Goal: Task Accomplishment & Management: Use online tool/utility

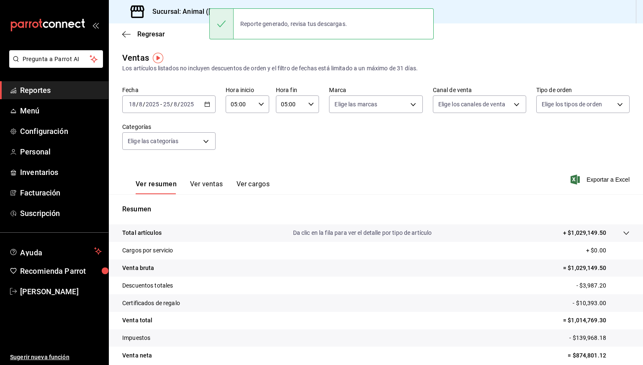
click at [186, 9] on h3 "Sucursal: Animal ([GEOGRAPHIC_DATA])" at bounding box center [211, 12] width 131 height 10
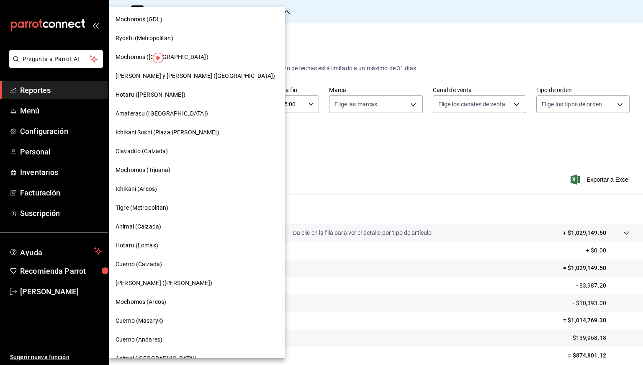
click at [149, 206] on span "Tigre (Metropolitan)" at bounding box center [142, 207] width 53 height 9
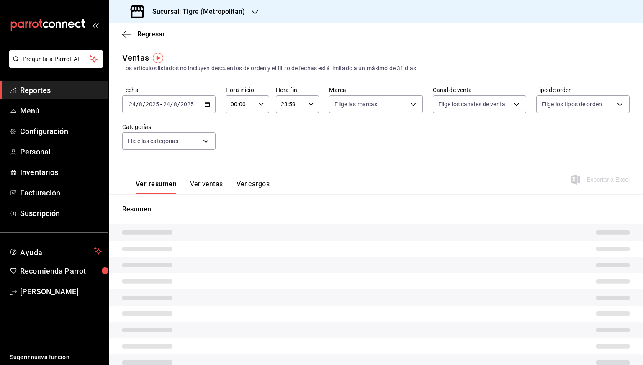
type input "05:00"
click at [29, 108] on span "Menú" at bounding box center [61, 110] width 82 height 11
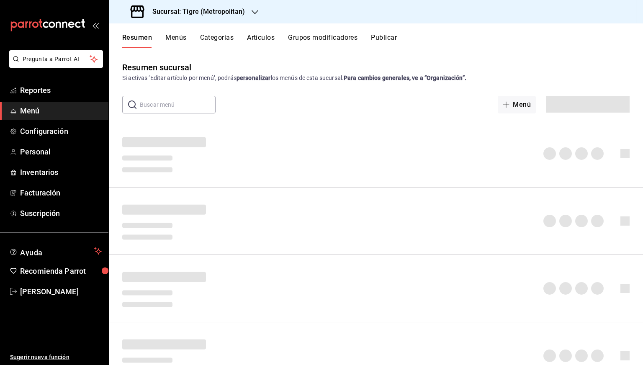
click at [256, 43] on button "Artículos" at bounding box center [261, 40] width 28 height 14
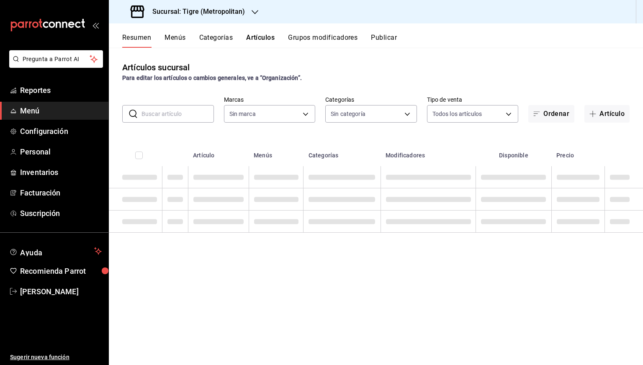
click at [163, 116] on input "text" at bounding box center [178, 114] width 72 height 17
type input "d2a20516-989b-40fe-838d-c8b0b31ef0ff"
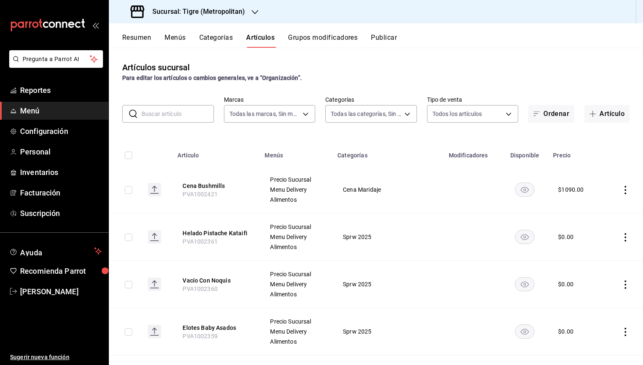
type input "95de3a49-3e71-4222-9a00-2b077991daeb,0ce31c32-a5a6-498b-be74-31ce48fb35ae,30be1…"
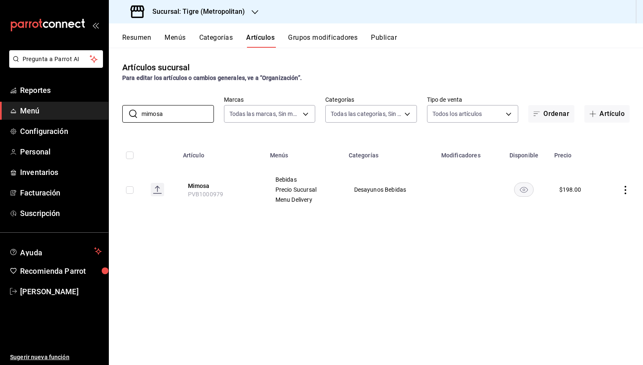
type input "mimosa"
click at [131, 186] on input "checkbox" at bounding box center [130, 190] width 8 height 8
checkbox input "true"
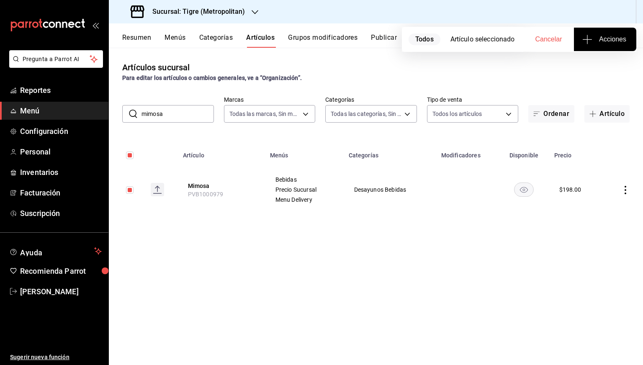
click at [595, 47] on button "Acciones" at bounding box center [605, 39] width 62 height 23
click at [581, 69] on span "Agregar tipo" at bounding box center [604, 65] width 49 height 9
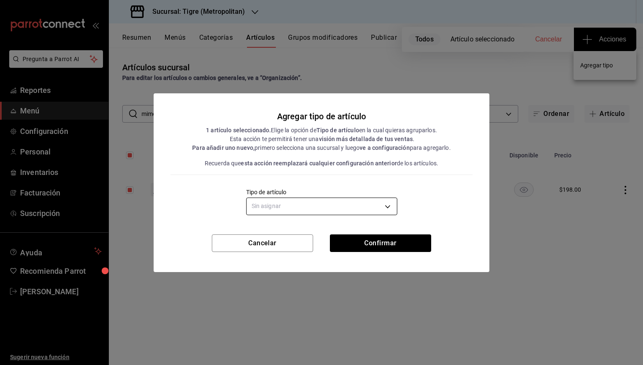
click at [378, 203] on body "Pregunta a Parrot AI Reportes Menú Configuración Personal Inventarios Facturaci…" at bounding box center [321, 182] width 643 height 365
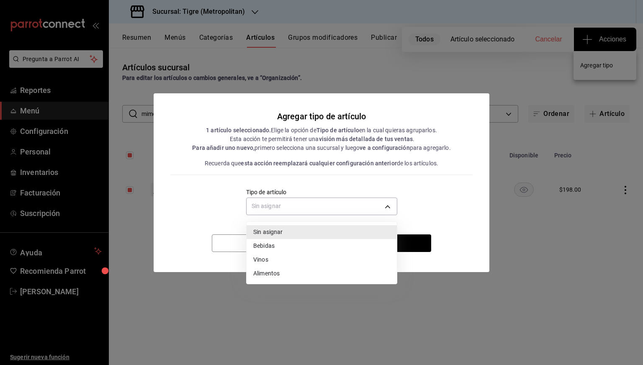
click at [279, 262] on li "Vinos" at bounding box center [322, 260] width 150 height 14
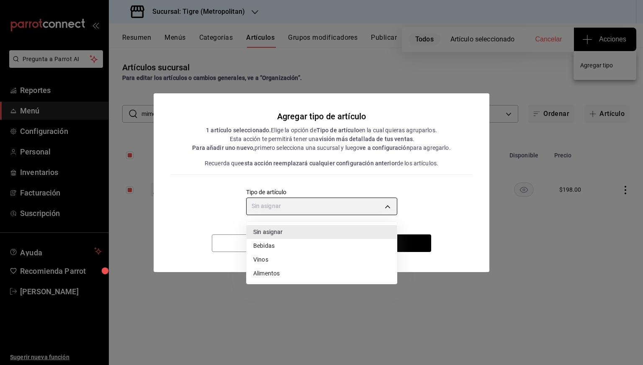
type input "e1bdedcf-fa1f-443e-b5b9-5cb10ad40228"
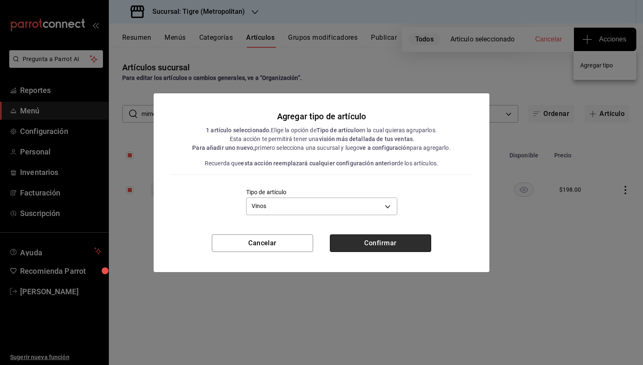
click at [369, 247] on button "Confirmar" at bounding box center [380, 243] width 101 height 18
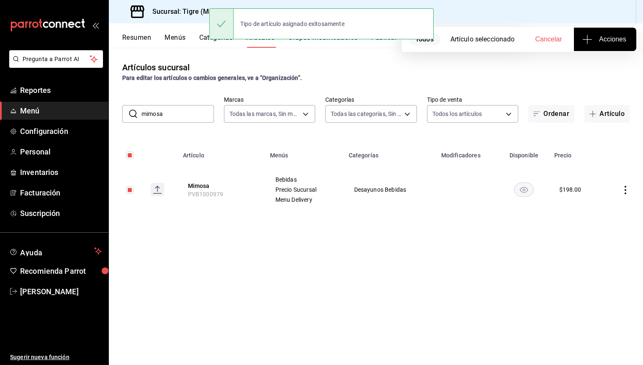
click at [131, 190] on input "checkbox" at bounding box center [130, 190] width 8 height 8
checkbox input "false"
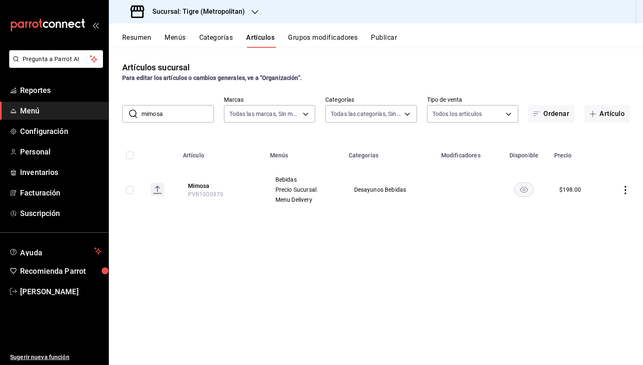
click at [209, 13] on h3 "Sucursal: Tigre (Metropolitan)" at bounding box center [195, 12] width 99 height 10
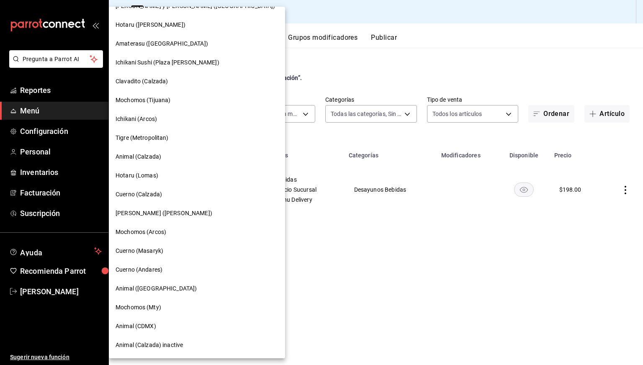
scroll to position [77, 0]
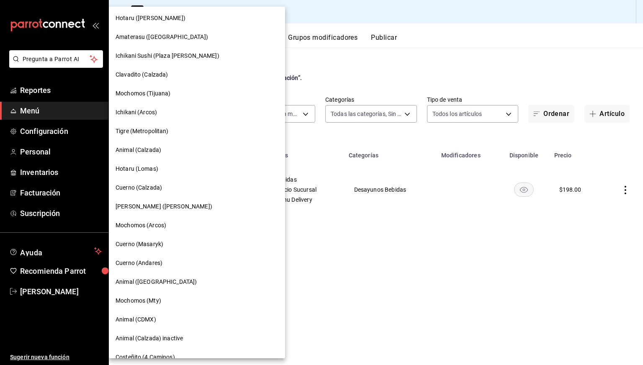
click at [142, 260] on span "Cuerno (Andares)" at bounding box center [139, 263] width 47 height 9
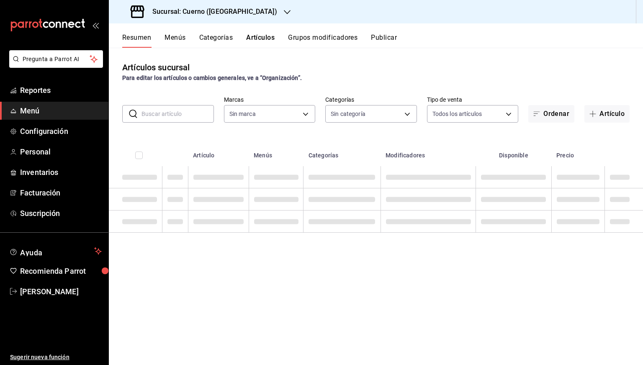
click at [173, 112] on input "text" at bounding box center [178, 114] width 72 height 17
paste input "Maridaje Mextraordinario"
type input "Maridaje Mextraordinario"
type input "c9e961b9-bc29-480f-a65c-324ff110f526"
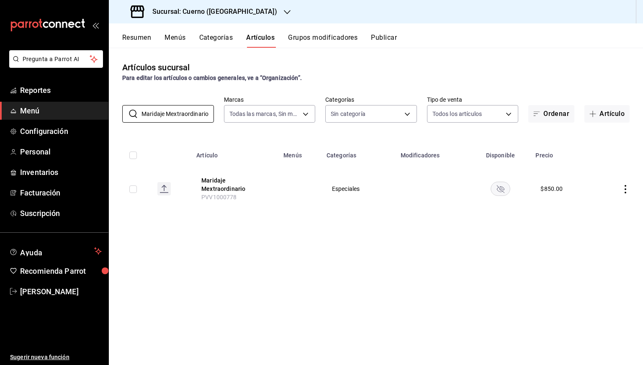
type input "Maridaje Mextraordinario"
click at [132, 192] on input "checkbox" at bounding box center [133, 189] width 8 height 8
checkbox input "true"
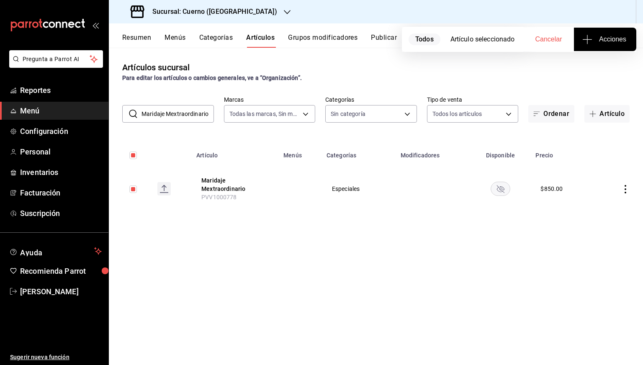
click at [597, 36] on span "Acciones" at bounding box center [605, 39] width 42 height 10
click at [590, 63] on span "Agregar tipo" at bounding box center [604, 65] width 49 height 9
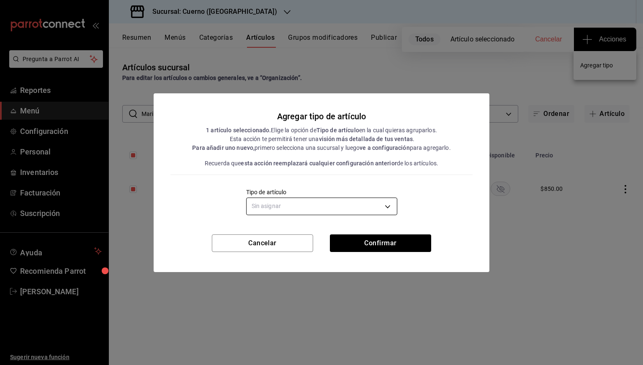
click at [345, 210] on body "Pregunta a Parrot AI Reportes Menú Configuración Personal Inventarios Facturaci…" at bounding box center [321, 182] width 643 height 365
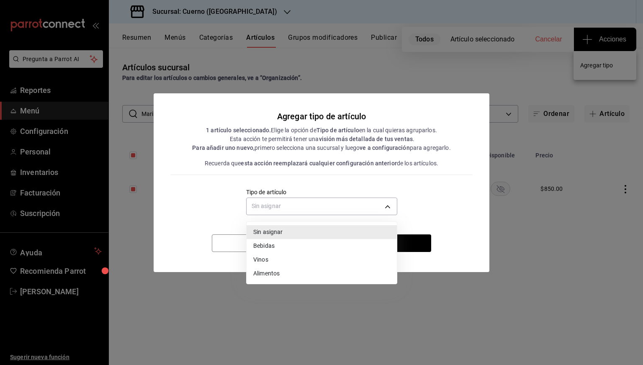
click at [256, 262] on li "Vinos" at bounding box center [322, 260] width 150 height 14
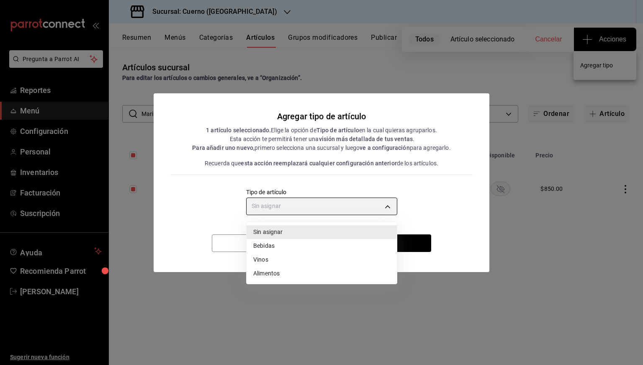
type input "e1bdedcf-fa1f-443e-b5b9-5cb10ad40228"
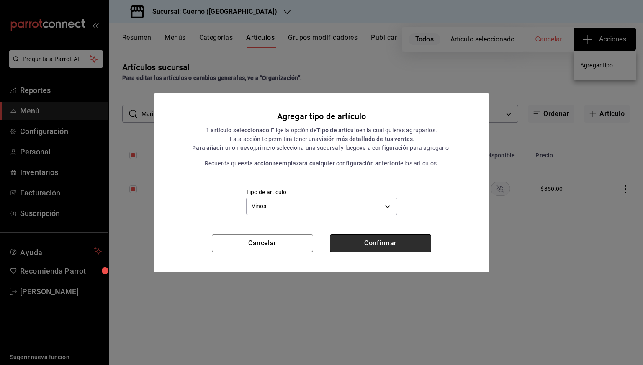
click at [376, 243] on button "Confirmar" at bounding box center [380, 243] width 101 height 18
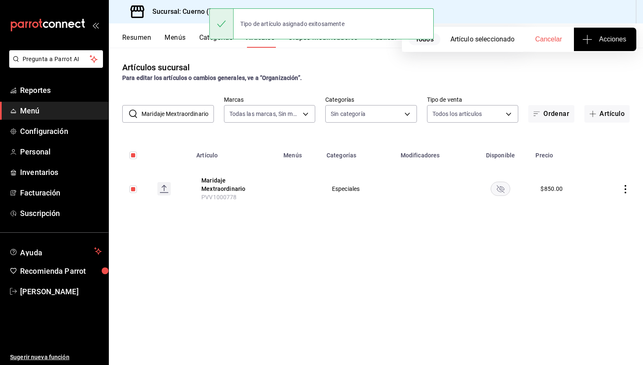
click at [184, 117] on input "Maridaje Mextraordinario" at bounding box center [178, 114] width 72 height 17
paste input "Bacardi 10 Botella"
type input "Bacardi 10 Botella"
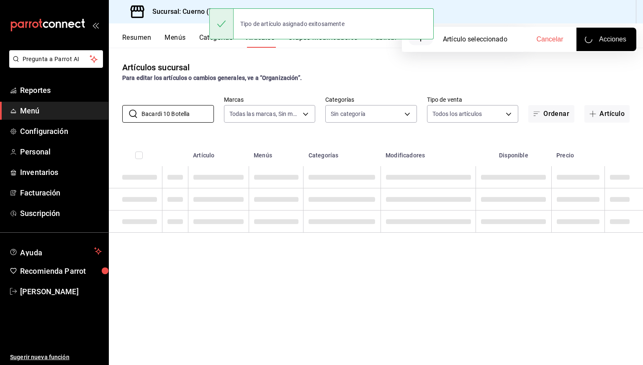
checkbox input "false"
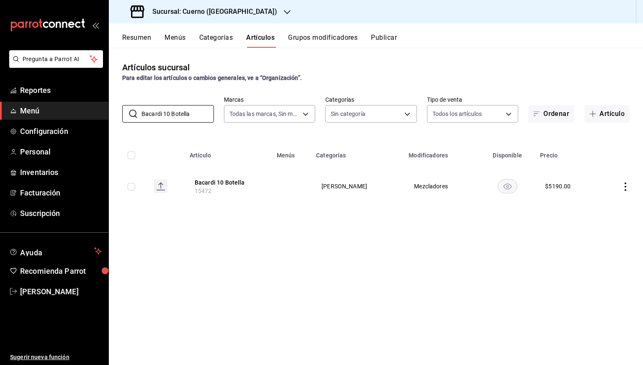
type input "Bacardi 10 Botella"
click at [132, 188] on input "checkbox" at bounding box center [132, 187] width 8 height 8
checkbox input "true"
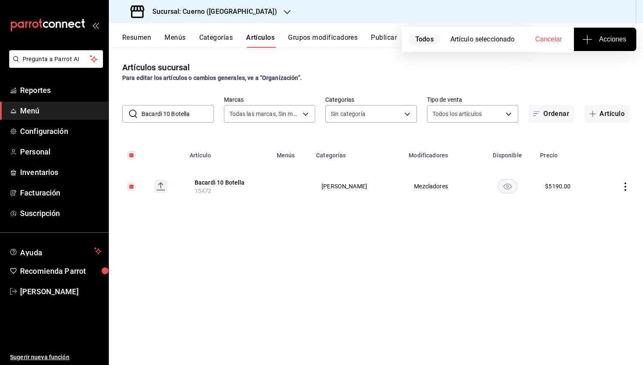
click at [600, 42] on span "Acciones" at bounding box center [605, 39] width 42 height 10
click at [587, 61] on li "Agregar tipo" at bounding box center [605, 65] width 63 height 22
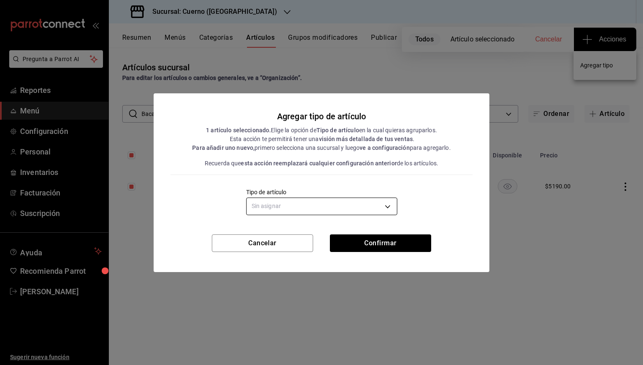
click at [350, 208] on body "Pregunta a Parrot AI Reportes Menú Configuración Personal Inventarios Facturaci…" at bounding box center [321, 182] width 643 height 365
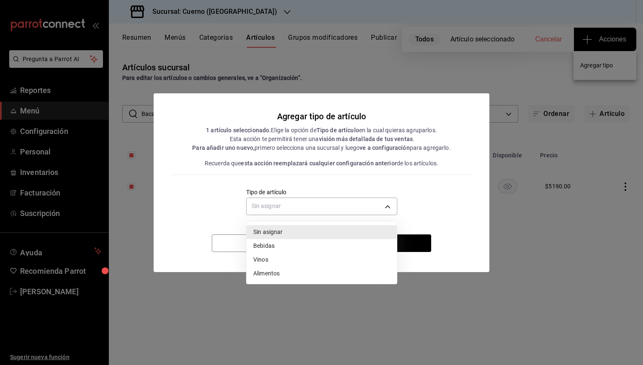
click at [269, 248] on li "Bebidas" at bounding box center [322, 246] width 150 height 14
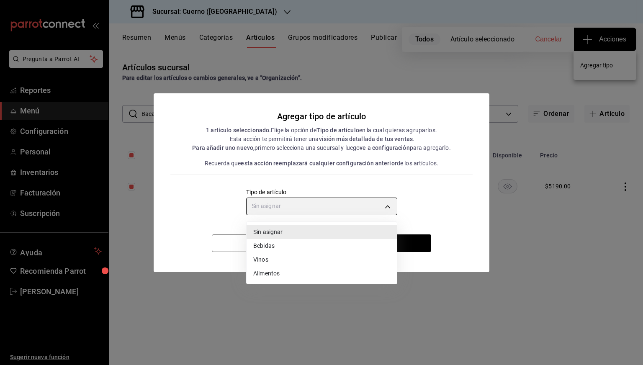
type input "e2400288-93b0-4d29-8cfc-2898dd229db7"
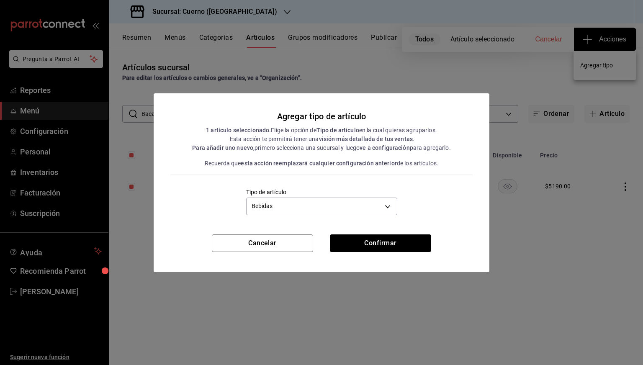
click at [383, 242] on button "Confirmar" at bounding box center [380, 243] width 101 height 18
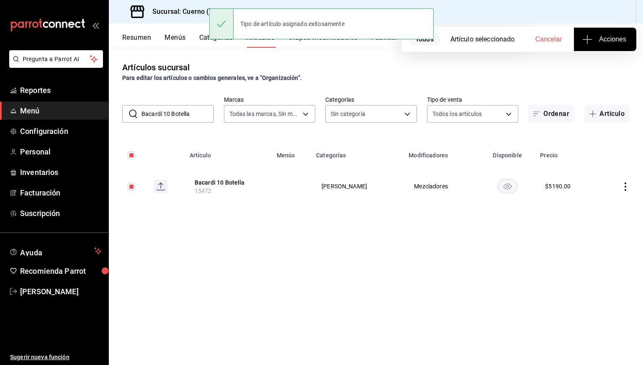
click at [165, 113] on input "Bacardi 10 Botella" at bounding box center [178, 114] width 72 height 17
paste input "Cazadores Reposado"
type input "Cazadores Reposado Botella"
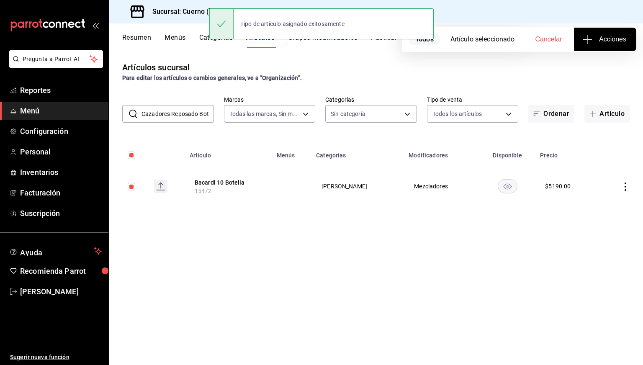
scroll to position [0, 9]
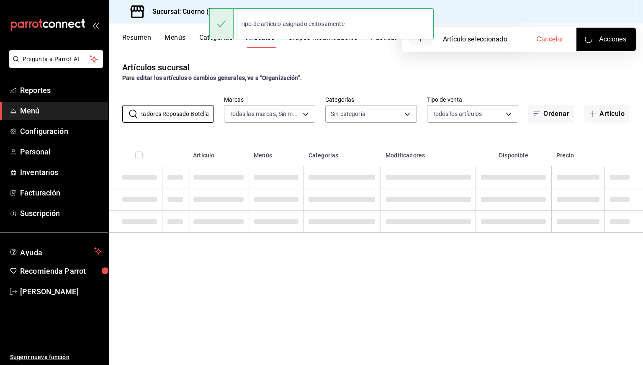
checkbox input "false"
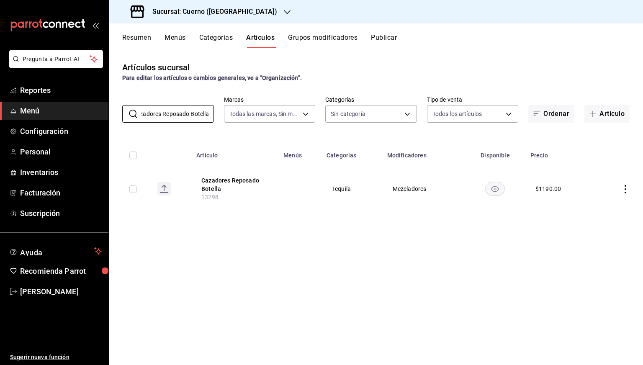
type input "Cazadores Reposado Botella"
click at [131, 191] on input "checkbox" at bounding box center [133, 189] width 8 height 8
checkbox input "true"
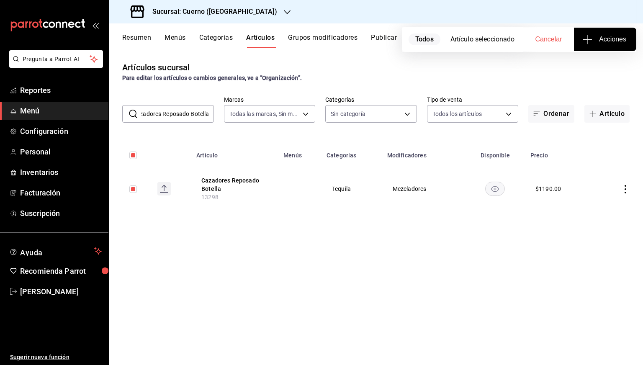
scroll to position [0, 0]
click at [608, 40] on span "Acciones" at bounding box center [605, 39] width 42 height 10
click at [592, 64] on span "Agregar tipo" at bounding box center [604, 65] width 49 height 9
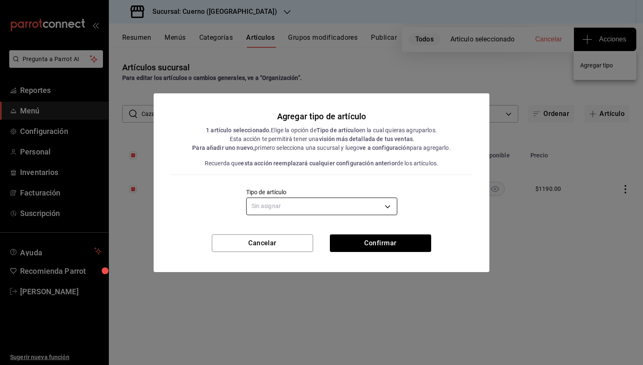
click at [381, 206] on body "Pregunta a Parrot AI Reportes Menú Configuración Personal Inventarios Facturaci…" at bounding box center [321, 182] width 643 height 365
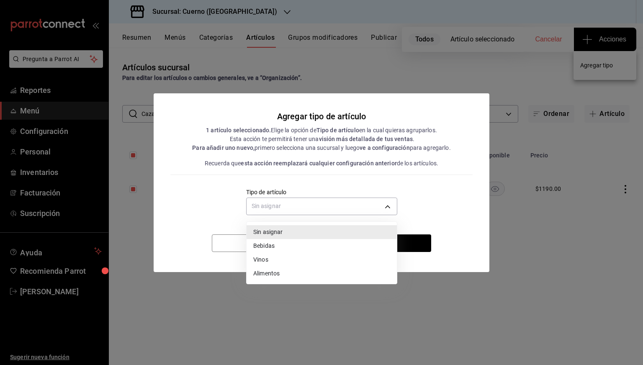
click at [277, 247] on li "Bebidas" at bounding box center [322, 246] width 150 height 14
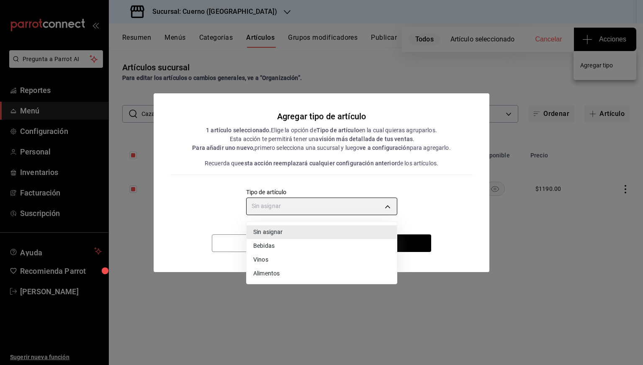
type input "e2400288-93b0-4d29-8cfc-2898dd229db7"
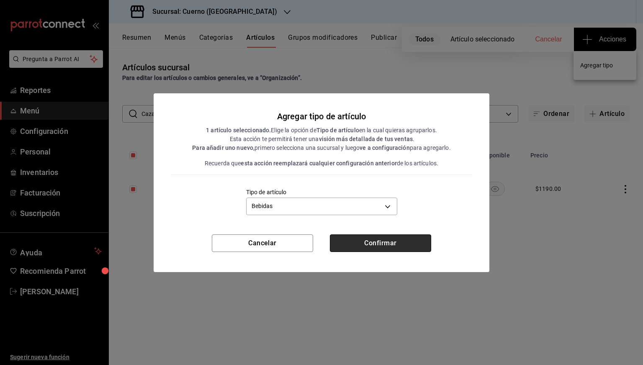
click at [385, 240] on button "Confirmar" at bounding box center [380, 243] width 101 height 18
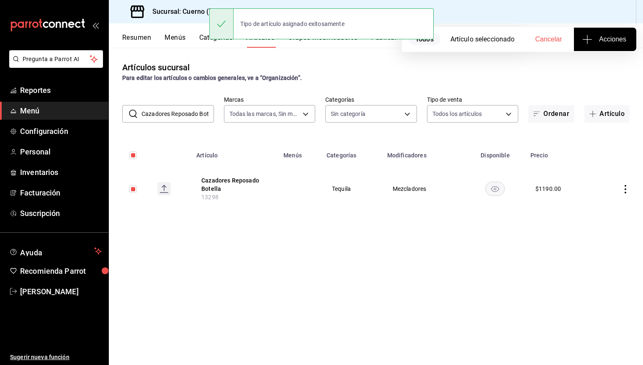
click at [182, 117] on input "Cazadores Reposado Botella" at bounding box center [178, 114] width 72 height 17
paste input "Marlboro Blanco"
type input "Marlboro Blanco"
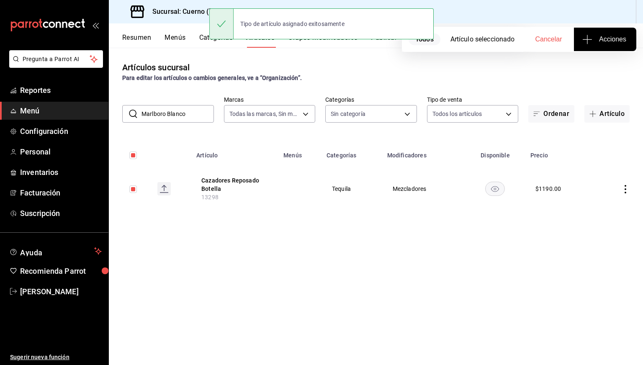
checkbox input "false"
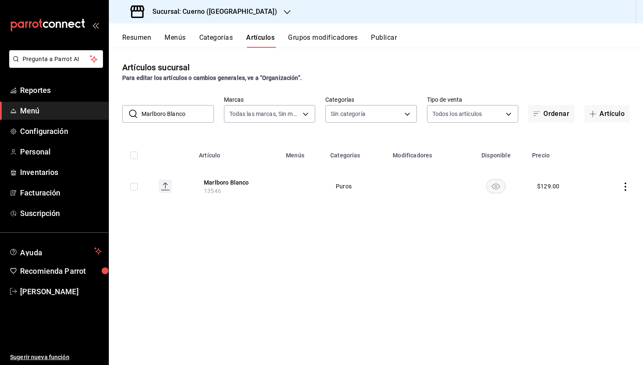
drag, startPoint x: 196, startPoint y: 113, endPoint x: 165, endPoint y: 120, distance: 31.3
click at [165, 120] on input "Marlboro Blanco" at bounding box center [178, 114] width 72 height 17
type input "Marlboro"
click at [137, 155] on input "checkbox" at bounding box center [134, 156] width 8 height 8
checkbox input "true"
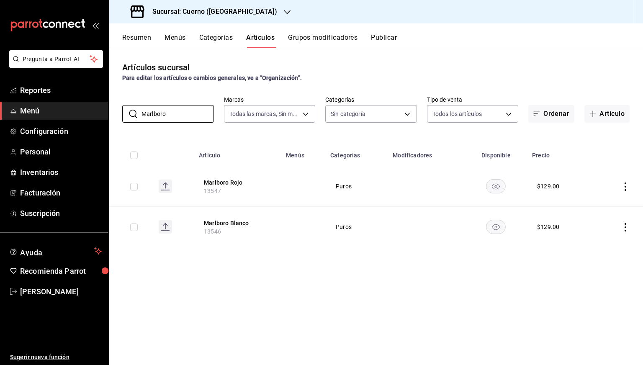
checkbox input "true"
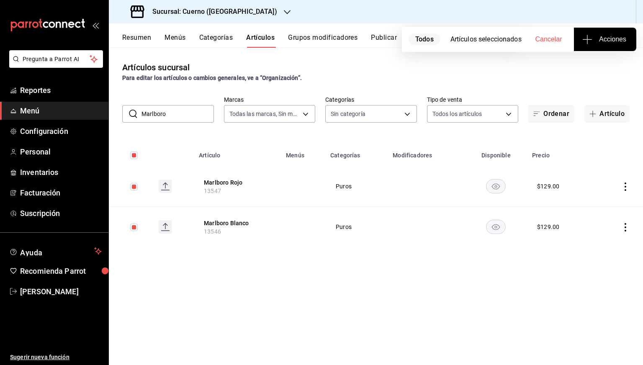
click at [591, 46] on button "Acciones" at bounding box center [605, 39] width 62 height 23
click at [583, 68] on span "Agregar tipo" at bounding box center [604, 65] width 49 height 9
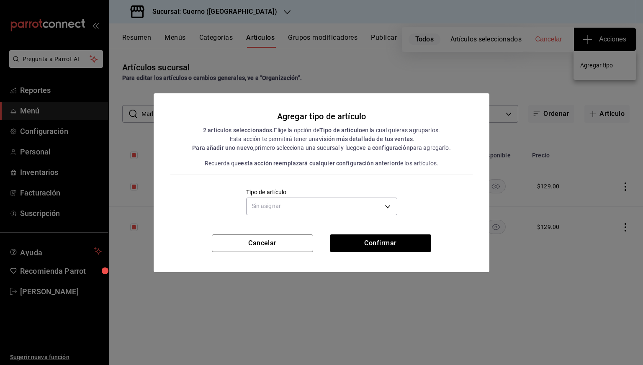
click at [361, 190] on label "Tipo de artículo" at bounding box center [321, 192] width 151 height 6
click at [325, 212] on body "Pregunta a Parrot AI Reportes Menú Configuración Personal Inventarios Facturaci…" at bounding box center [321, 182] width 643 height 365
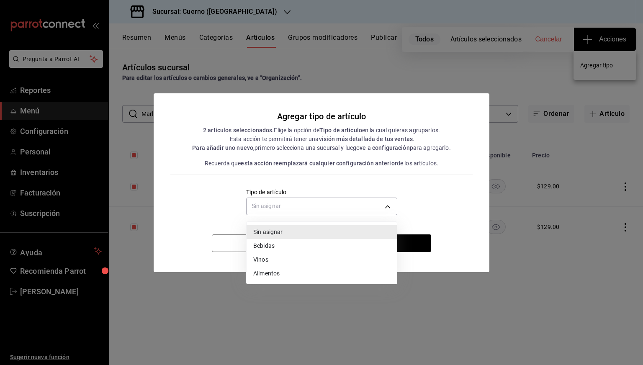
click at [268, 259] on li "Vinos" at bounding box center [322, 260] width 150 height 14
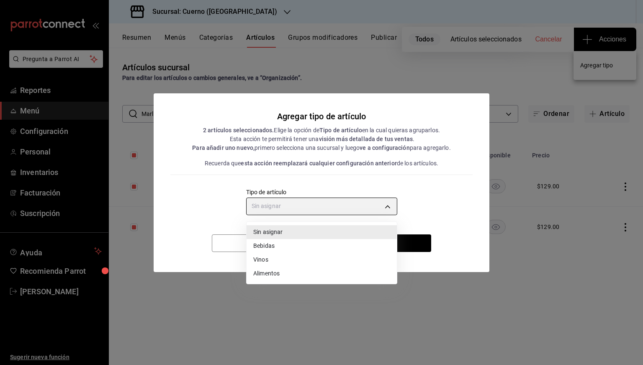
type input "e1bdedcf-fa1f-443e-b5b9-5cb10ad40228"
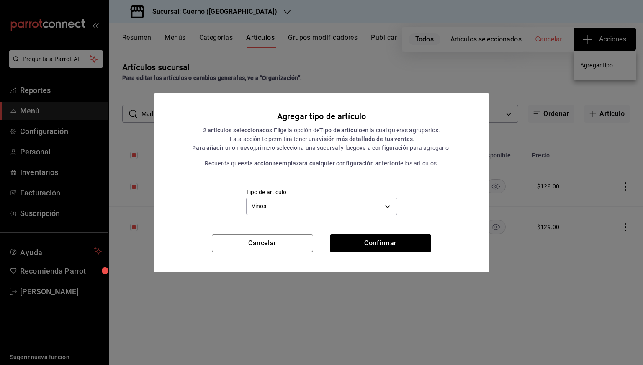
click at [384, 240] on button "Confirmar" at bounding box center [380, 243] width 101 height 18
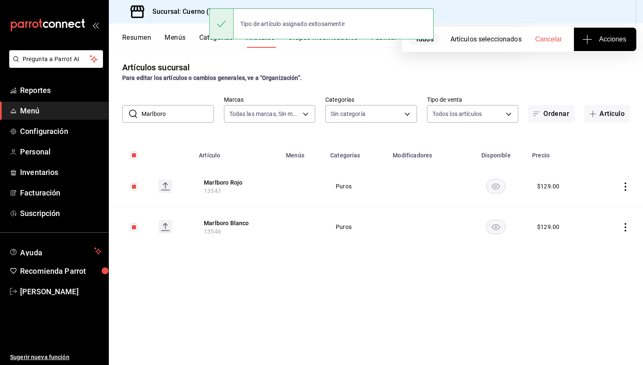
click at [35, 111] on span "Menú" at bounding box center [61, 110] width 82 height 11
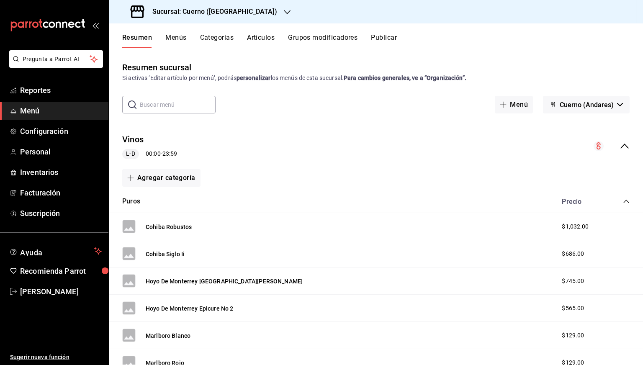
click at [33, 99] on ul "Reportes Menú Configuración Personal Inventarios Facturación Suscripción" at bounding box center [54, 151] width 108 height 141
click at [40, 92] on span "Reportes" at bounding box center [61, 90] width 82 height 11
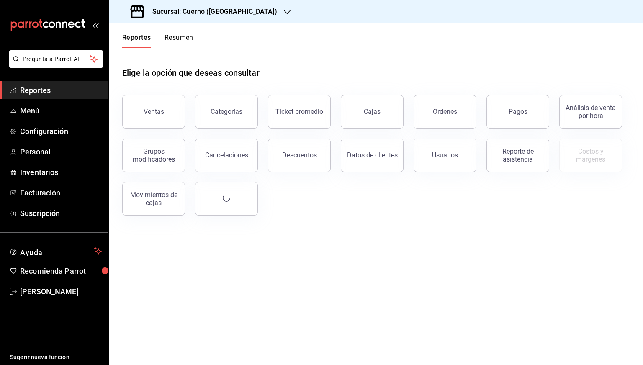
click at [199, 19] on div "Sucursal: Cuerno ([GEOGRAPHIC_DATA])" at bounding box center [205, 11] width 178 height 23
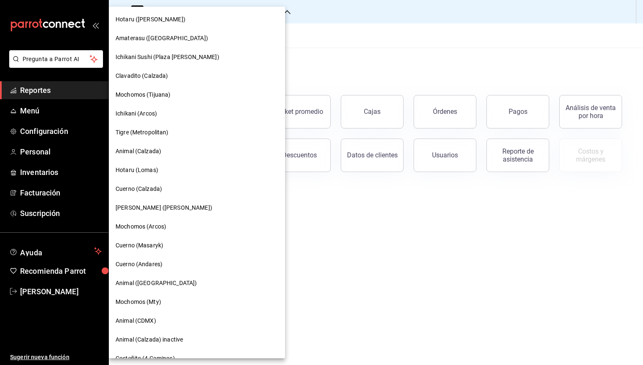
scroll to position [87, 0]
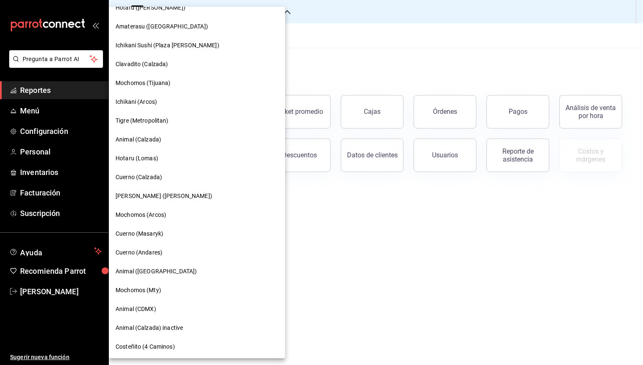
click at [144, 105] on span "Ichikani (Arcos)" at bounding box center [136, 102] width 41 height 9
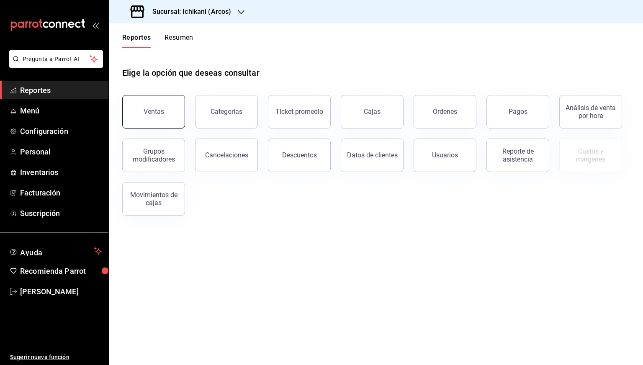
click at [160, 114] on div "Ventas" at bounding box center [154, 112] width 21 height 8
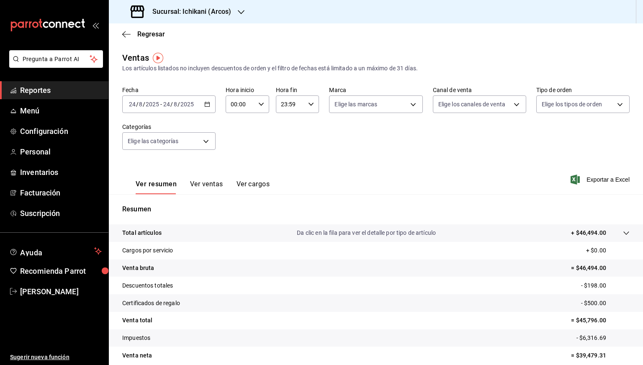
click at [206, 104] on icon "button" at bounding box center [207, 104] width 6 height 6
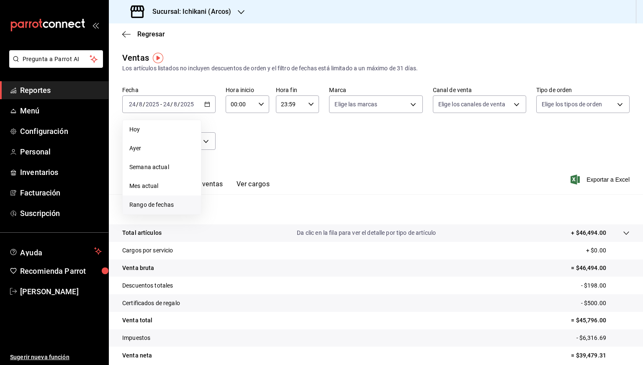
click at [151, 203] on span "Rango de fechas" at bounding box center [161, 205] width 65 height 9
click at [223, 216] on button "18" at bounding box center [218, 215] width 15 height 15
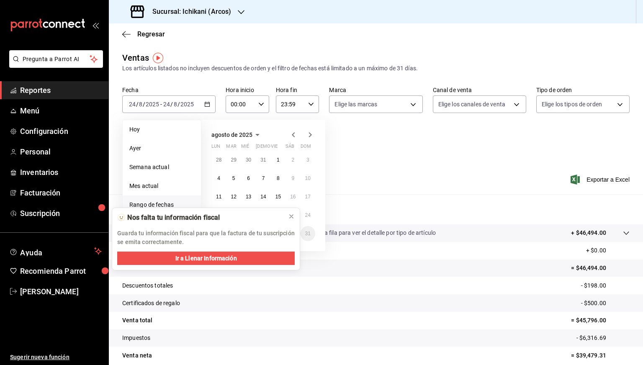
click at [219, 235] on p "Guarda tu información fiscal para que la factura de tu suscripción se emita cor…" at bounding box center [206, 238] width 178 height 18
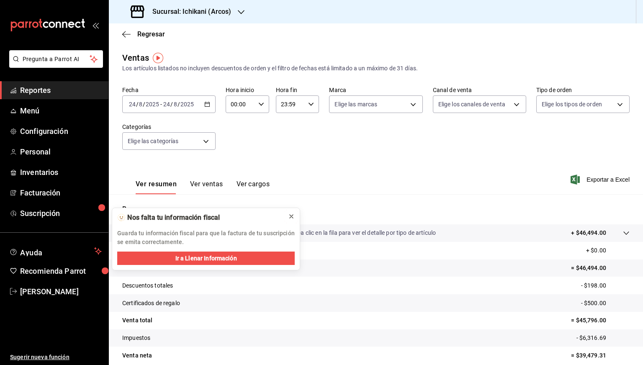
click at [292, 215] on icon at bounding box center [291, 216] width 7 height 7
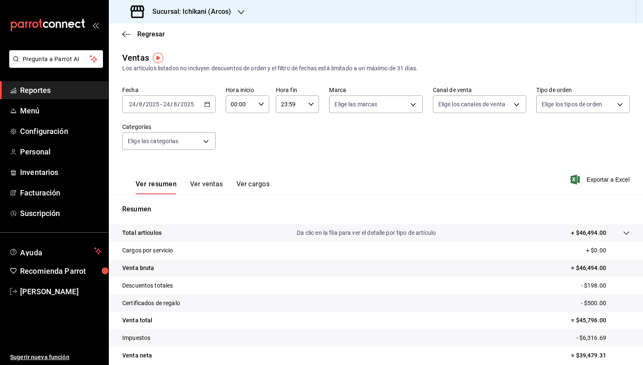
click at [205, 101] on icon "button" at bounding box center [207, 104] width 6 height 6
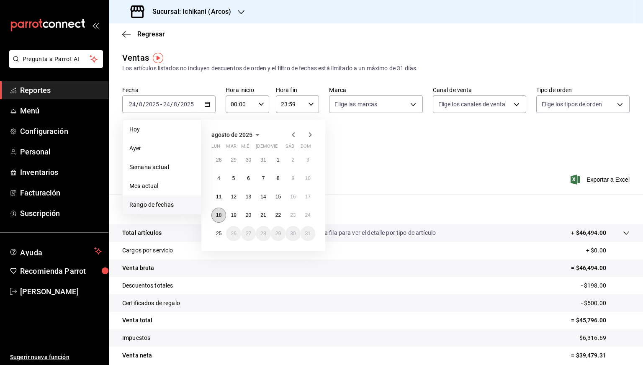
click at [216, 209] on button "18" at bounding box center [218, 215] width 15 height 15
click at [221, 236] on abbr "25" at bounding box center [218, 234] width 5 height 6
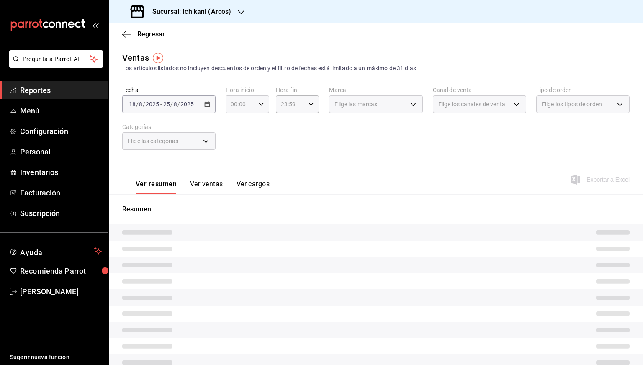
click at [260, 107] on icon "button" at bounding box center [261, 104] width 6 height 6
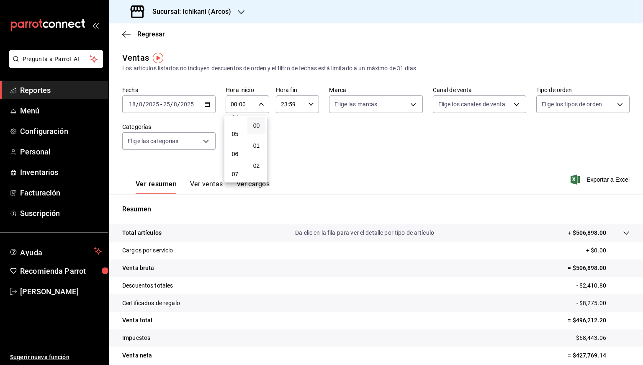
scroll to position [98, 0]
click at [237, 122] on button "05" at bounding box center [235, 128] width 18 height 17
type input "05:00"
click at [303, 106] on div at bounding box center [321, 182] width 643 height 365
click at [308, 105] on icon "button" at bounding box center [311, 104] width 6 height 6
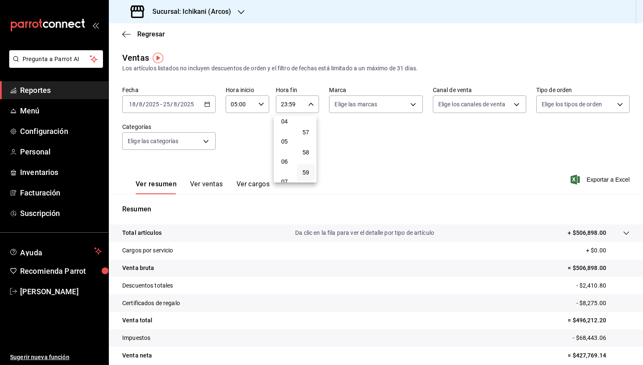
scroll to position [84, 0]
click at [283, 149] on button "05" at bounding box center [284, 142] width 18 height 17
click at [313, 124] on button "00" at bounding box center [306, 125] width 18 height 17
type input "05:00"
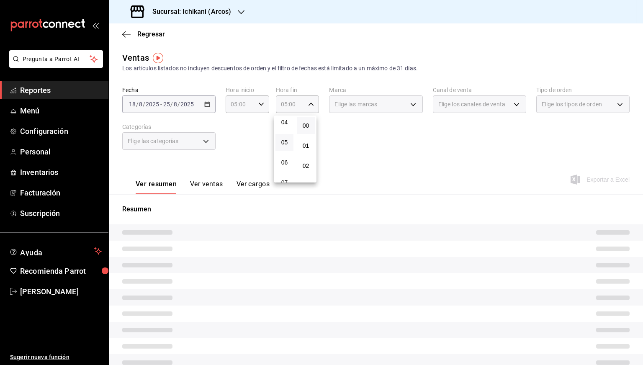
click at [520, 192] on div at bounding box center [321, 182] width 643 height 365
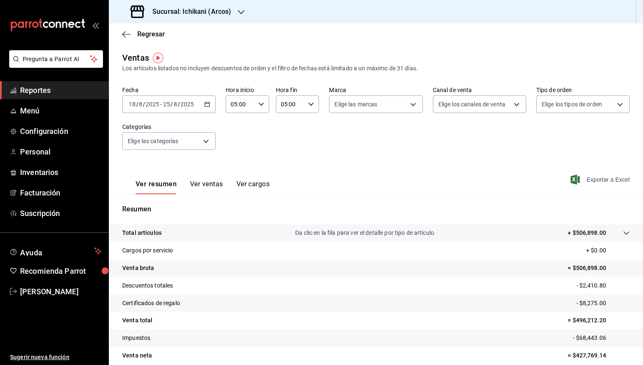
click at [599, 180] on span "Exportar a Excel" at bounding box center [600, 180] width 57 height 10
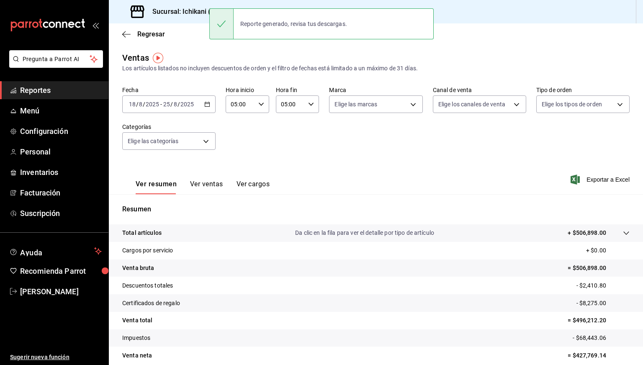
click at [192, 18] on div "Sucursal: Ichikani (Arcos)" at bounding box center [182, 11] width 132 height 23
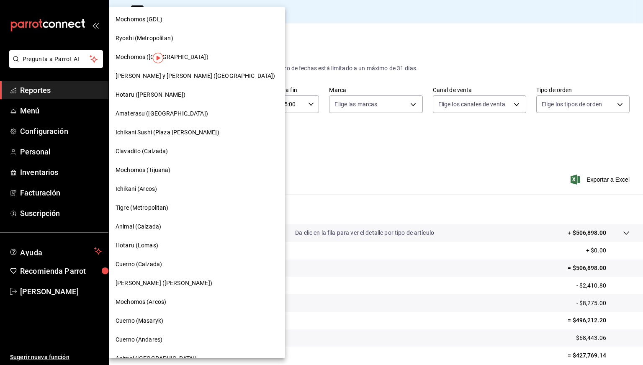
click at [143, 18] on span "Mochomos (GDL)" at bounding box center [139, 19] width 47 height 9
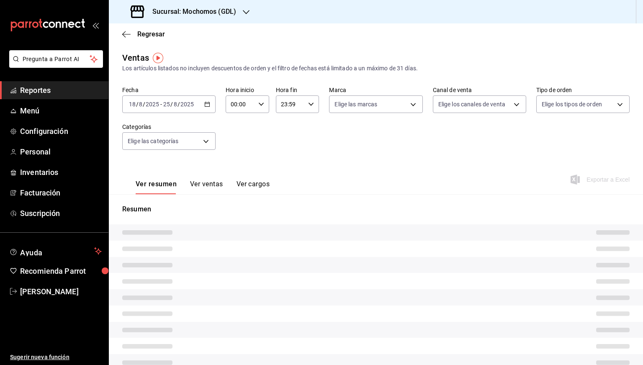
type input "05:00"
click at [412, 108] on div "Elige las marcas" at bounding box center [375, 104] width 93 height 18
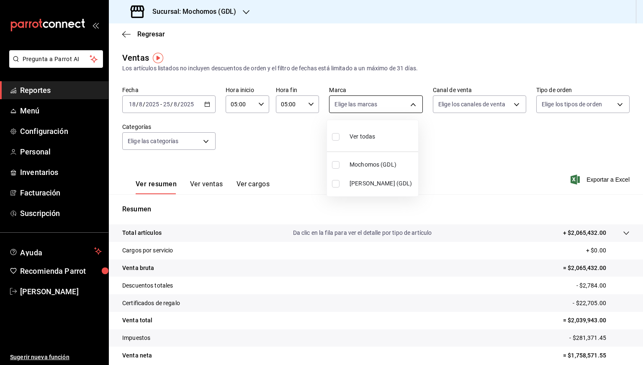
click at [409, 106] on body "Pregunta a Parrot AI Reportes Menú Configuración Personal Inventarios Facturaci…" at bounding box center [321, 182] width 643 height 365
click at [360, 186] on span "[PERSON_NAME] (GDL)" at bounding box center [382, 183] width 65 height 9
type input "9cac9703-0c5a-4d8b-addd-5b6b571d65b9"
checkbox input "true"
click at [439, 171] on div at bounding box center [321, 182] width 643 height 365
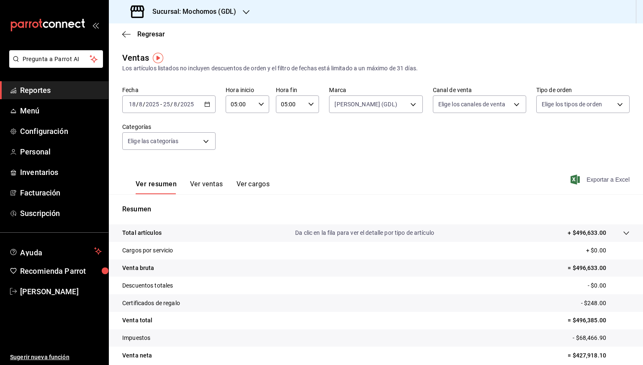
click at [596, 176] on span "Exportar a Excel" at bounding box center [600, 180] width 57 height 10
